Goal: Task Accomplishment & Management: Use online tool/utility

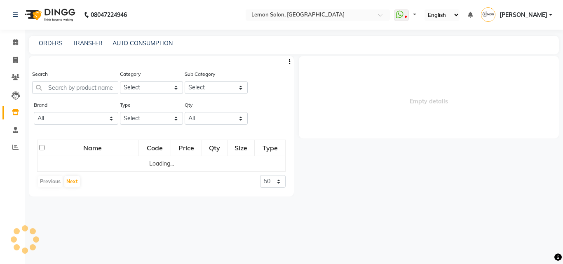
select select
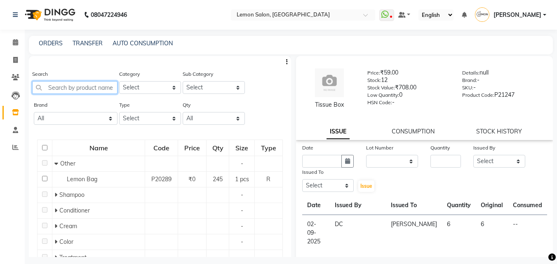
click at [79, 84] on input "text" at bounding box center [74, 87] width 85 height 13
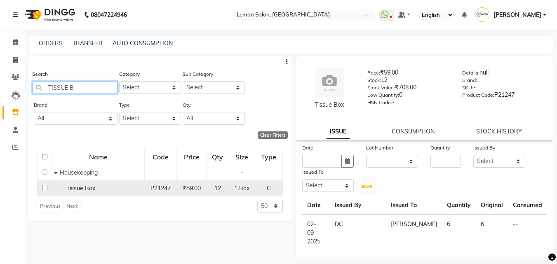
type input "TISSUE B"
click at [43, 188] on input "checkbox" at bounding box center [44, 187] width 5 height 5
checkbox input "true"
select select
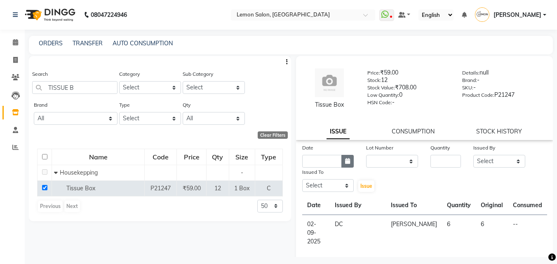
click at [349, 162] on button "button" at bounding box center [347, 161] width 12 height 13
select select "9"
select select "2025"
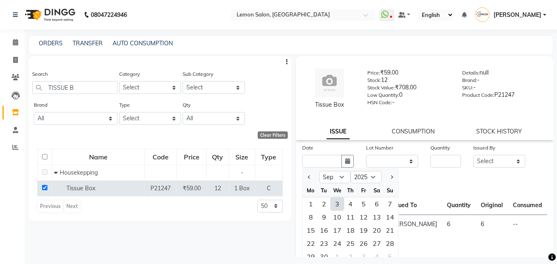
click at [335, 204] on div "3" at bounding box center [337, 203] width 13 height 13
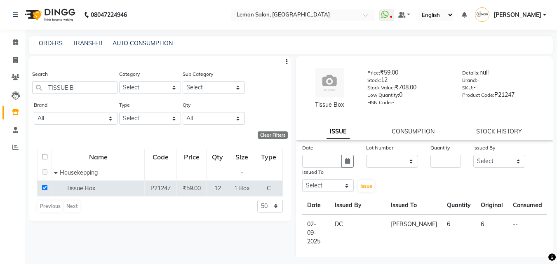
type input "[DATE]"
click at [397, 163] on select "None" at bounding box center [392, 161] width 52 height 13
select select "0: null"
click at [366, 155] on select "None" at bounding box center [392, 161] width 52 height 13
click at [439, 166] on input "number" at bounding box center [445, 161] width 31 height 13
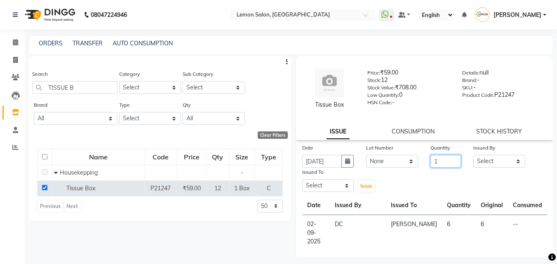
type input "1"
click at [484, 157] on select "Select [PERSON_NAME] Danish [PERSON_NAME] [PERSON_NAME] [PERSON_NAME] [PERSON_N…" at bounding box center [499, 161] width 52 height 13
select select "8819"
click at [473, 155] on select "Select [PERSON_NAME] Danish [PERSON_NAME] [PERSON_NAME] [PERSON_NAME] [PERSON_N…" at bounding box center [499, 161] width 52 height 13
click at [322, 183] on select "Select [PERSON_NAME] Danish [PERSON_NAME] [PERSON_NAME] [PERSON_NAME] [PERSON_N…" at bounding box center [328, 185] width 52 height 13
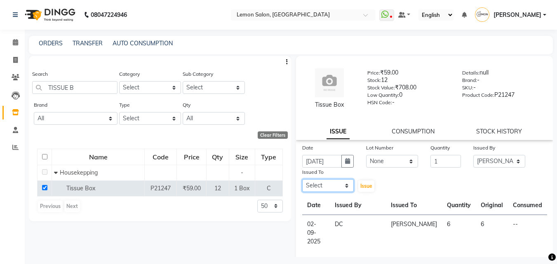
select select "7880"
click at [302, 179] on select "Select [PERSON_NAME] Danish [PERSON_NAME] [PERSON_NAME] [PERSON_NAME] [PERSON_N…" at bounding box center [328, 185] width 52 height 13
click at [366, 188] on span "Issue" at bounding box center [366, 186] width 12 height 6
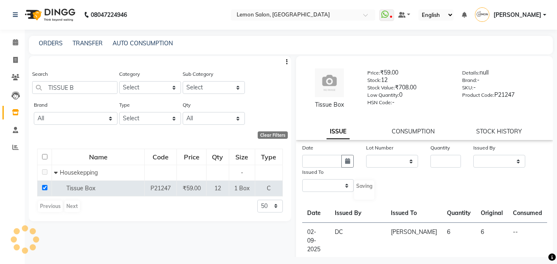
select select
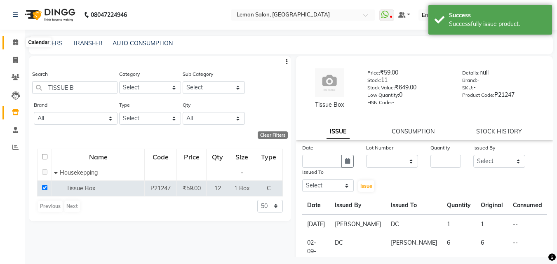
click at [12, 44] on span at bounding box center [15, 42] width 14 height 9
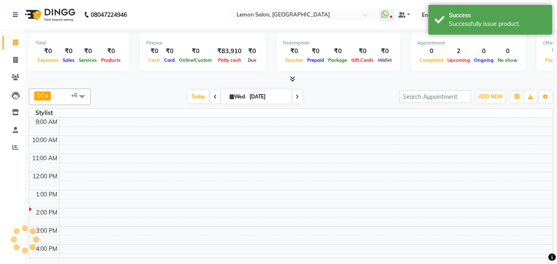
scroll to position [91, 0]
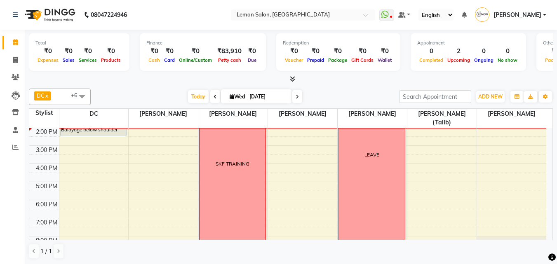
click at [83, 99] on span at bounding box center [82, 97] width 16 height 16
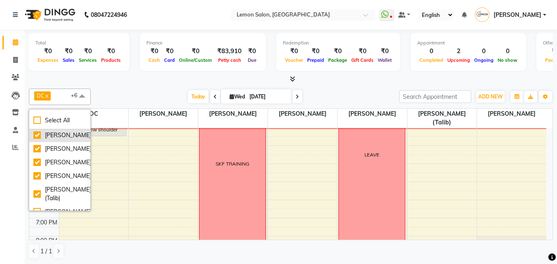
scroll to position [82, 0]
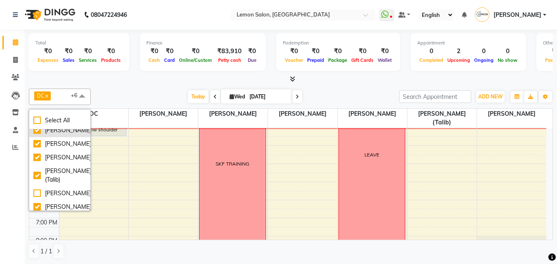
click at [37, 135] on div "[PERSON_NAME]" at bounding box center [59, 130] width 53 height 9
checkbox input "false"
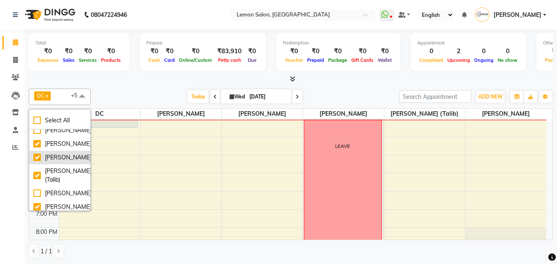
click at [35, 162] on div "[PERSON_NAME]" at bounding box center [59, 157] width 53 height 9
checkbox input "false"
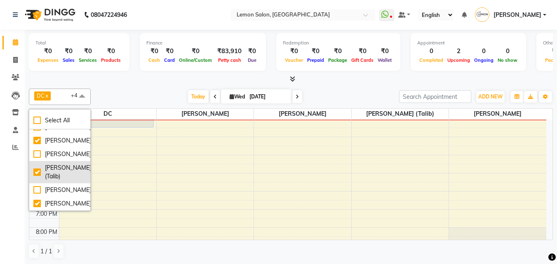
scroll to position [138, 0]
click at [7, 201] on div "Calendar Invoice Clients Leads Inventory Staff Reports Completed InProgress Upc…" at bounding box center [55, 137] width 111 height 229
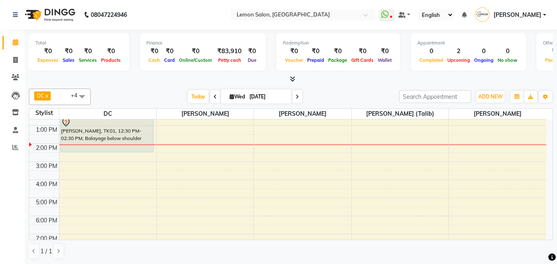
scroll to position [0, 0]
